Goal: Ask a question

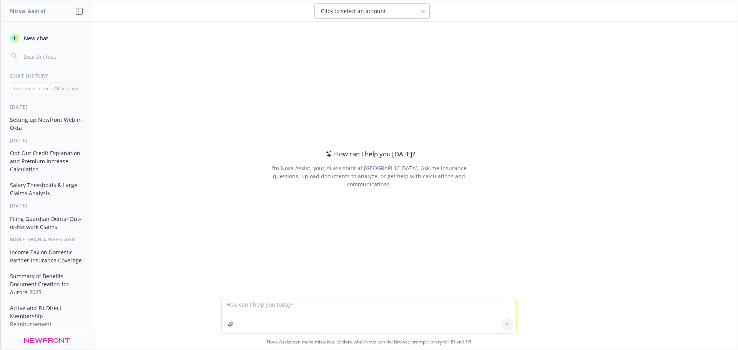
click at [310, 304] on textarea at bounding box center [369, 315] width 294 height 36
type textarea "How much does it typically cost to freeze your eggs for a year?"
